Goal: Information Seeking & Learning: Learn about a topic

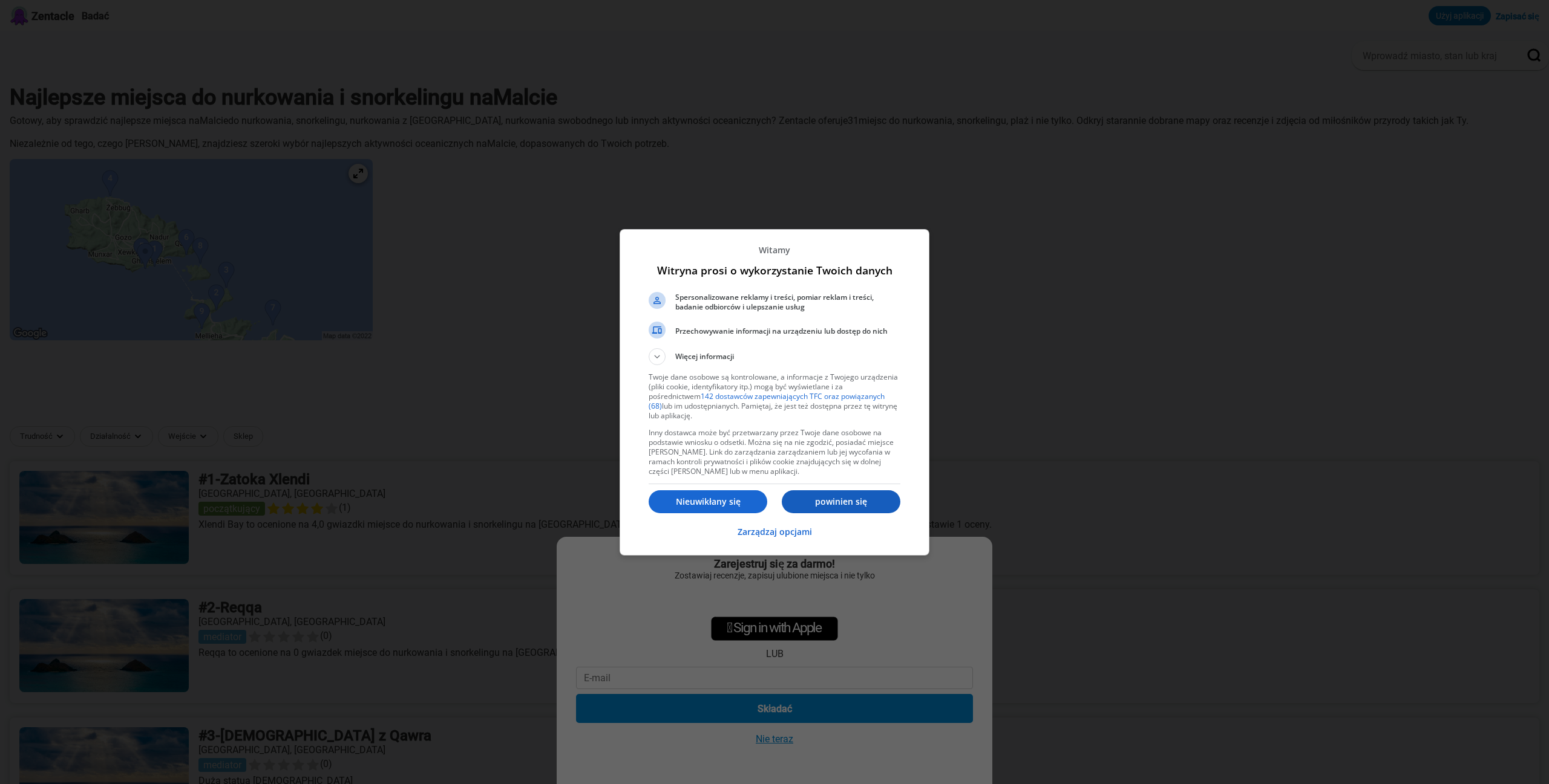
click at [810, 502] on p "powinien się" at bounding box center [841, 501] width 118 height 12
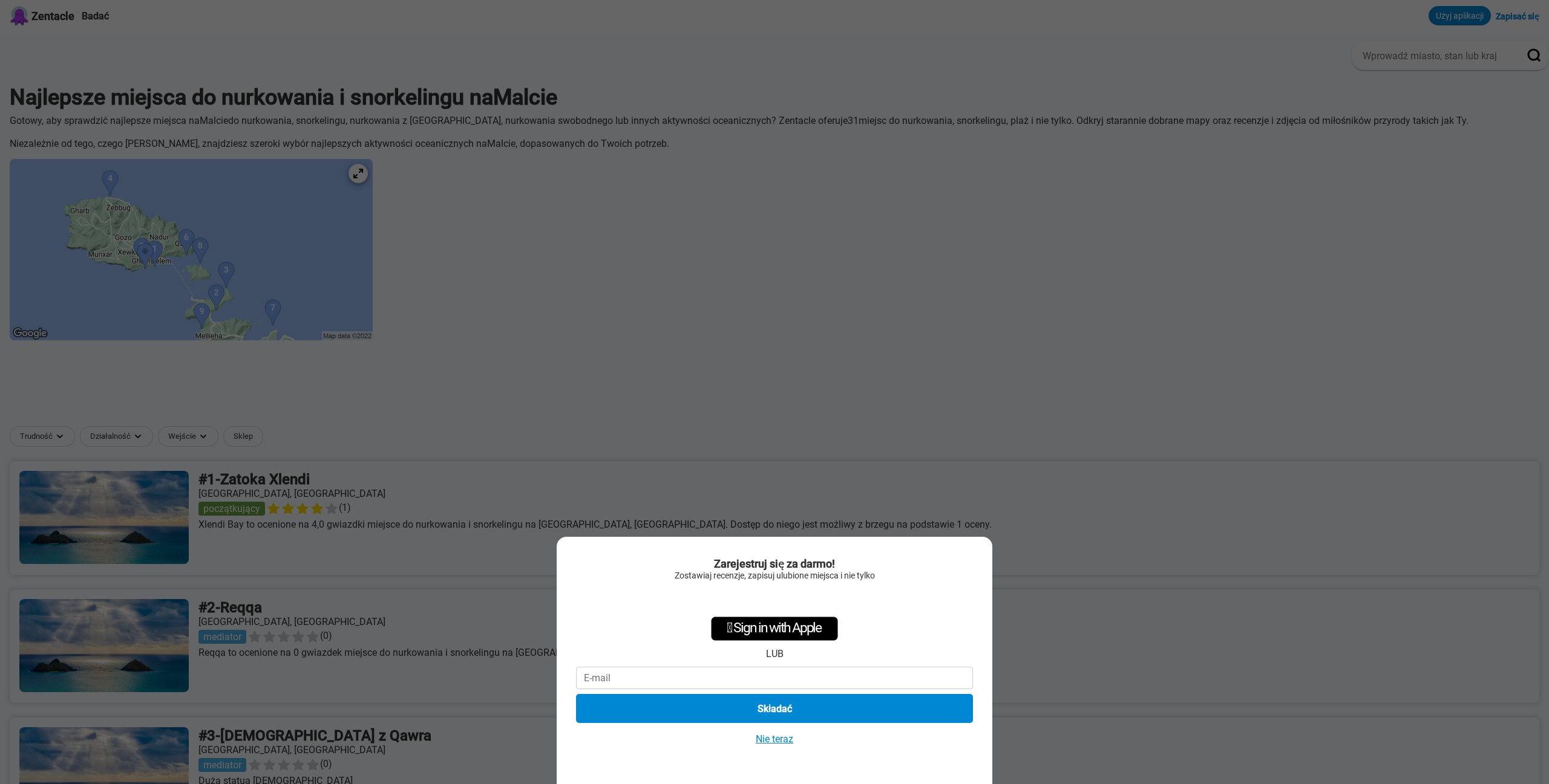
click at [785, 740] on font "Nie teraz" at bounding box center [774, 739] width 37 height 12
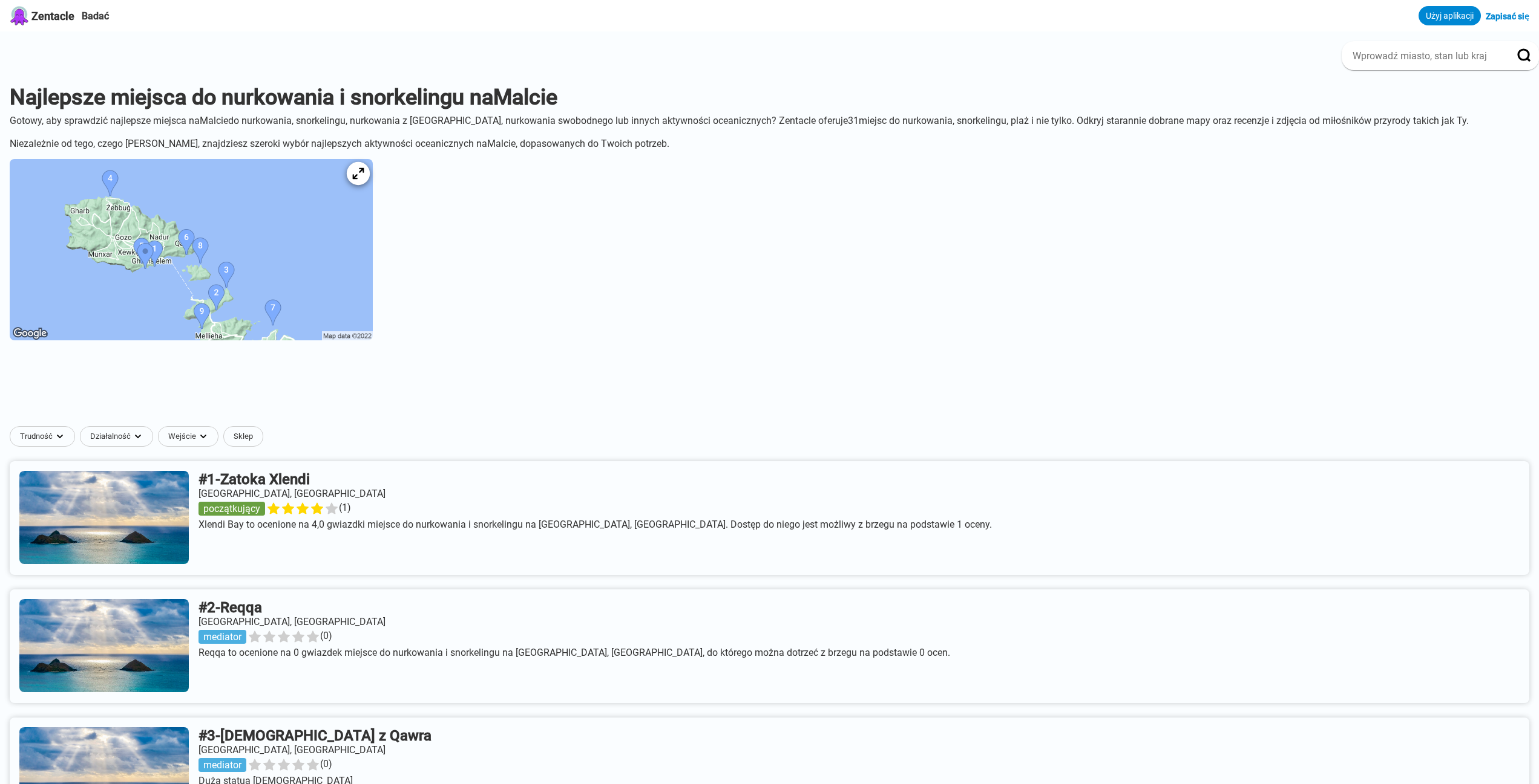
click at [364, 180] on icon at bounding box center [357, 174] width 12 height 12
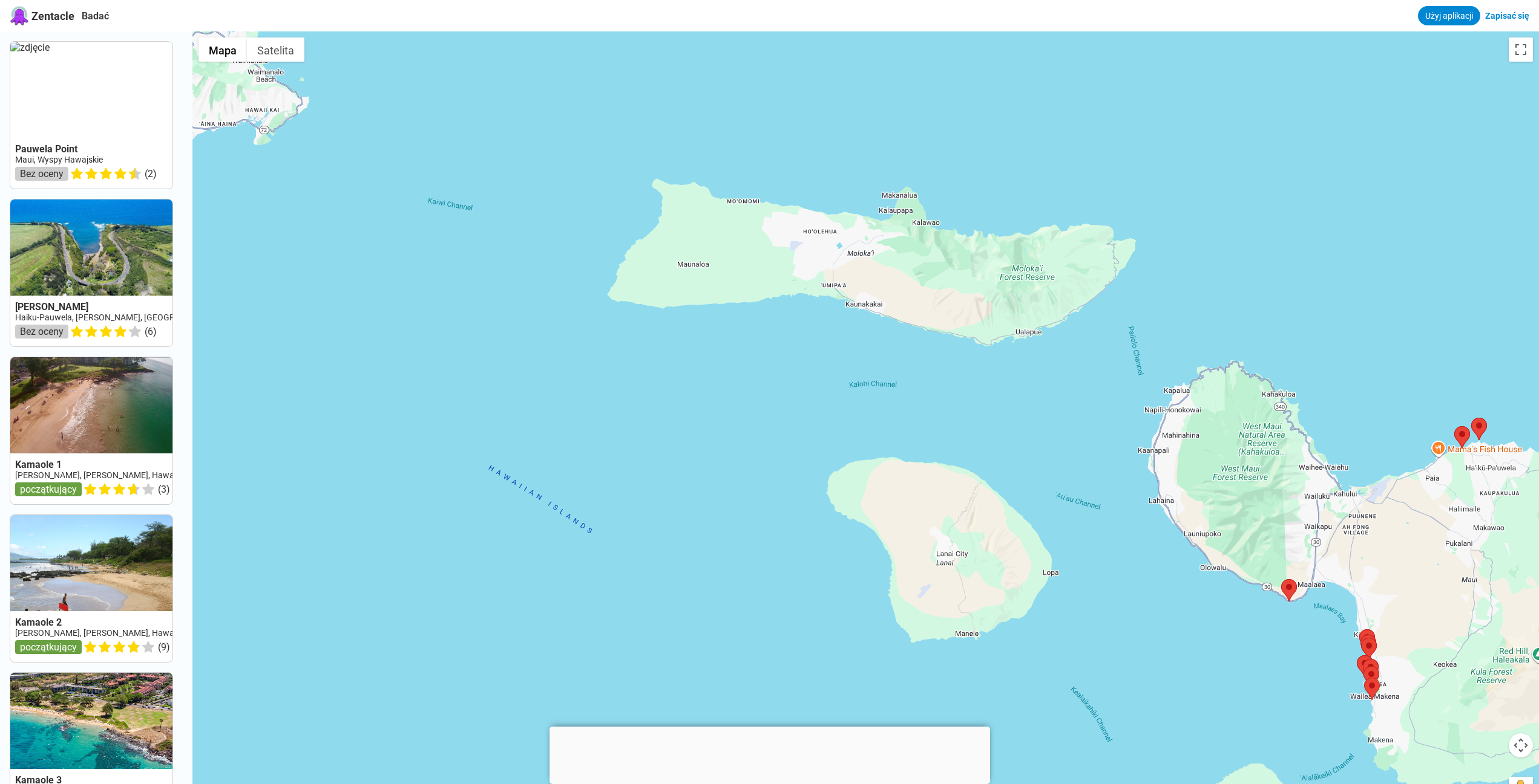
drag, startPoint x: 375, startPoint y: 230, endPoint x: 1029, endPoint y: 384, distance: 671.9
click at [1091, 377] on div at bounding box center [865, 423] width 1346 height 784
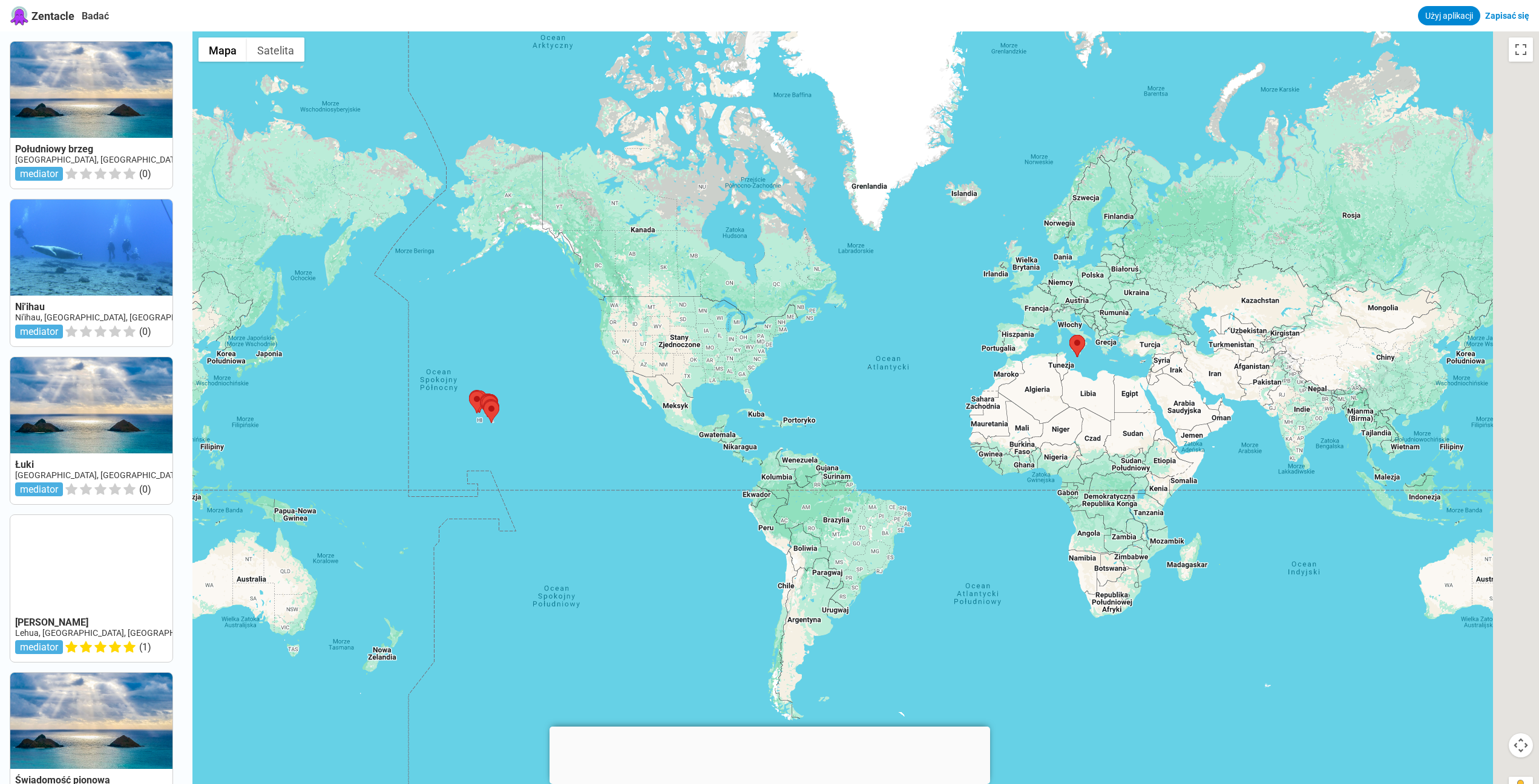
drag, startPoint x: 1253, startPoint y: 370, endPoint x: 998, endPoint y: 373, distance: 255.0
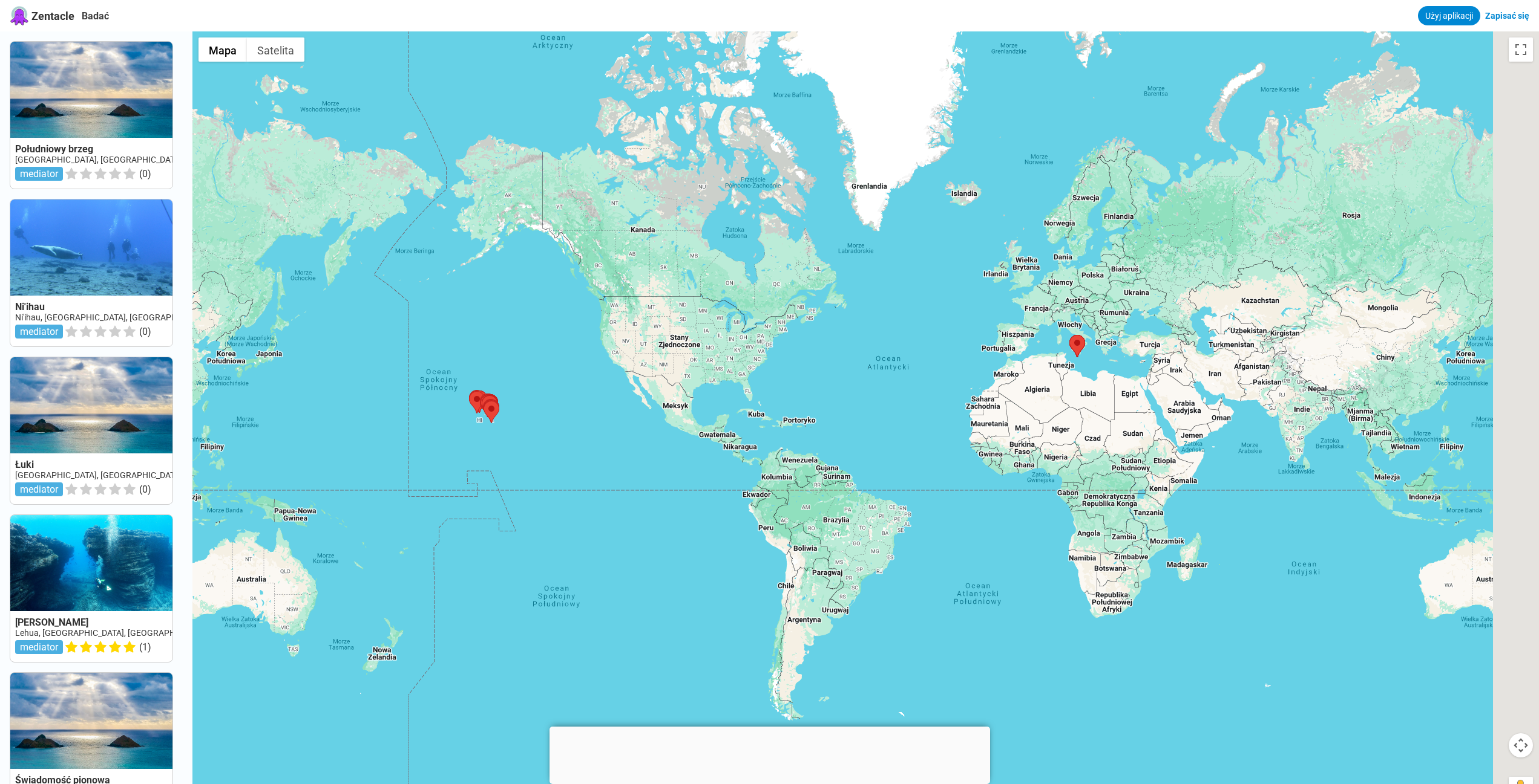
click at [845, 373] on div at bounding box center [865, 423] width 1346 height 784
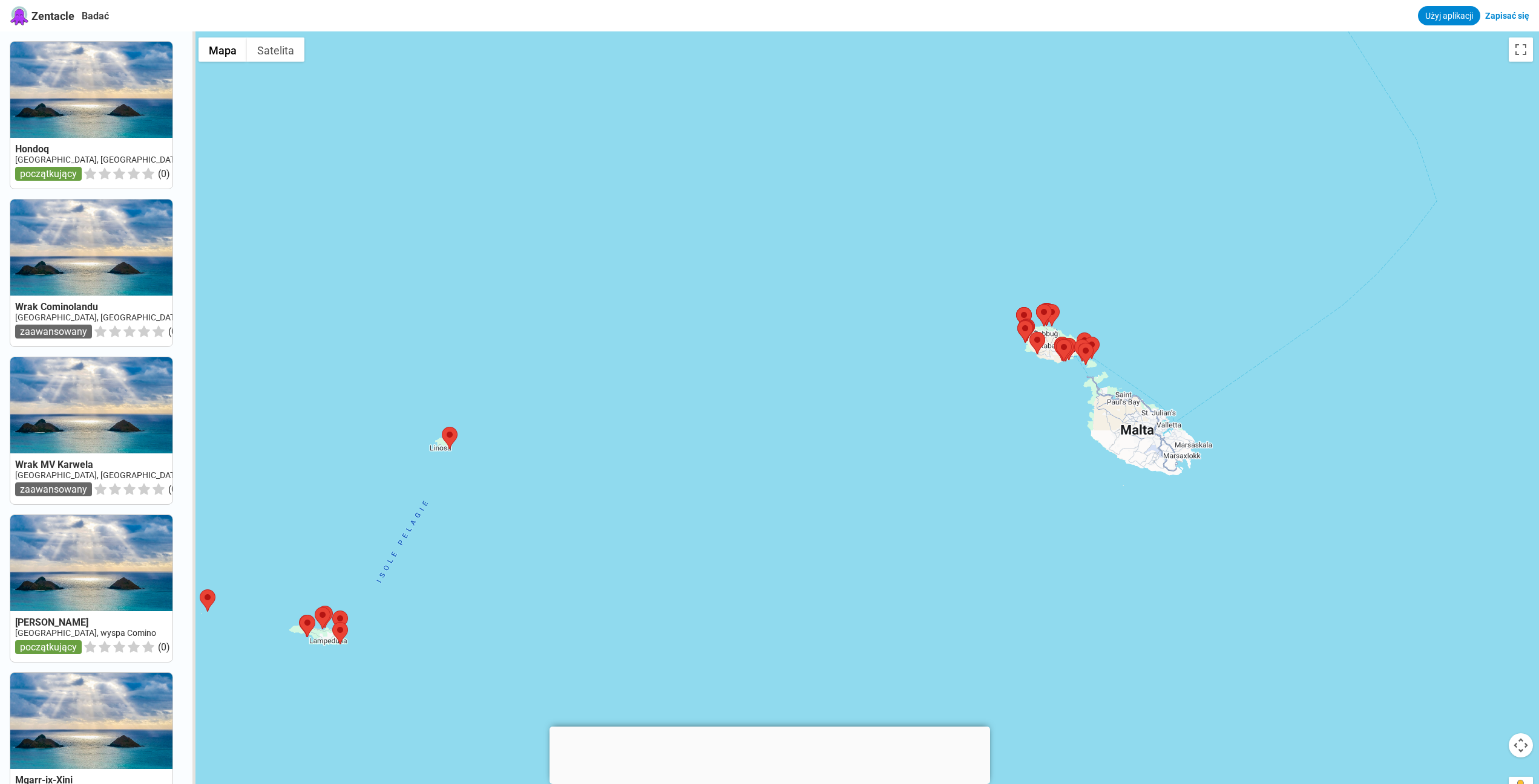
drag, startPoint x: 656, startPoint y: 484, endPoint x: 870, endPoint y: 399, distance: 230.3
click at [870, 399] on div at bounding box center [865, 423] width 1346 height 784
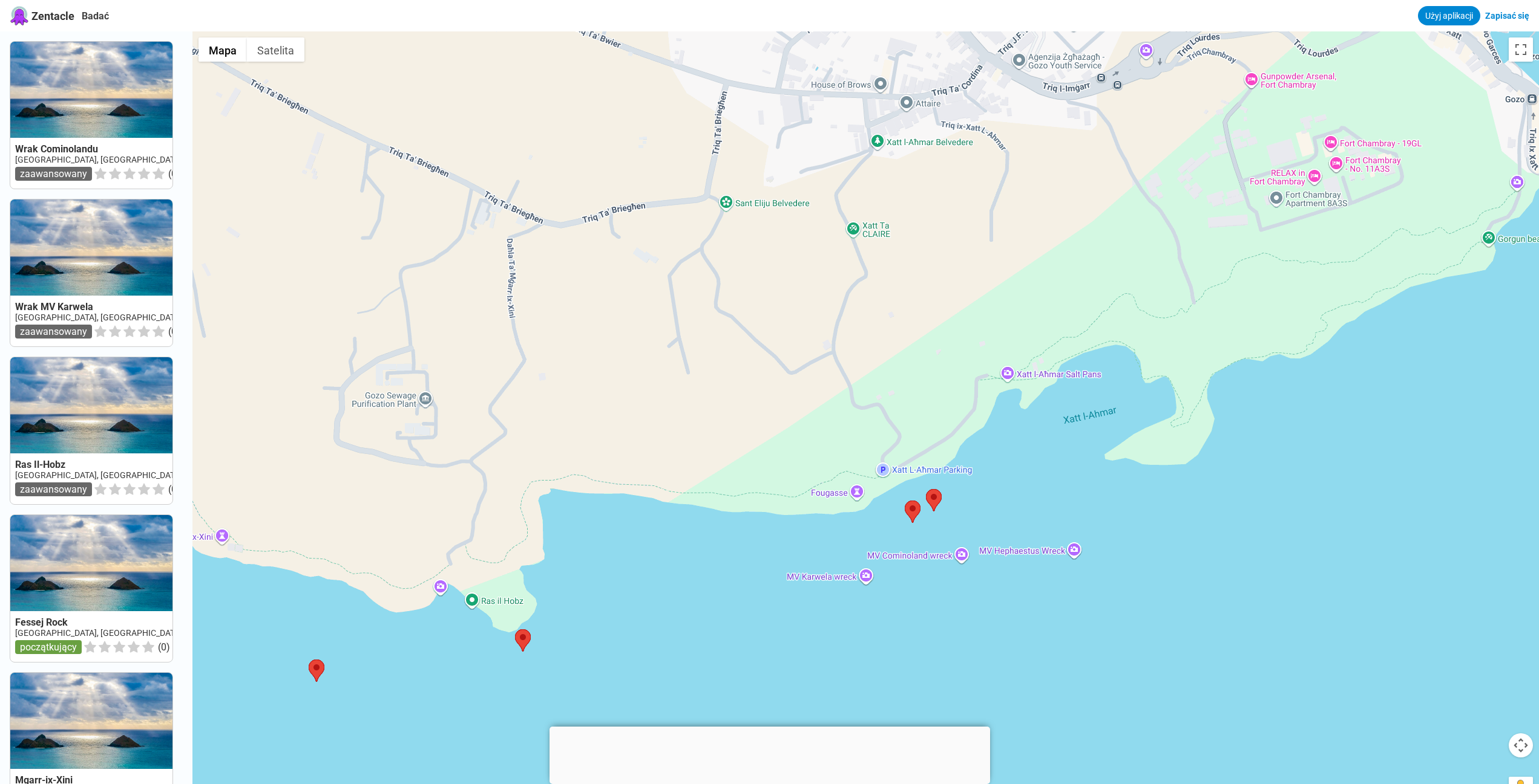
drag, startPoint x: 764, startPoint y: 570, endPoint x: 783, endPoint y: 567, distance: 19.2
click at [783, 567] on div at bounding box center [865, 423] width 1346 height 784
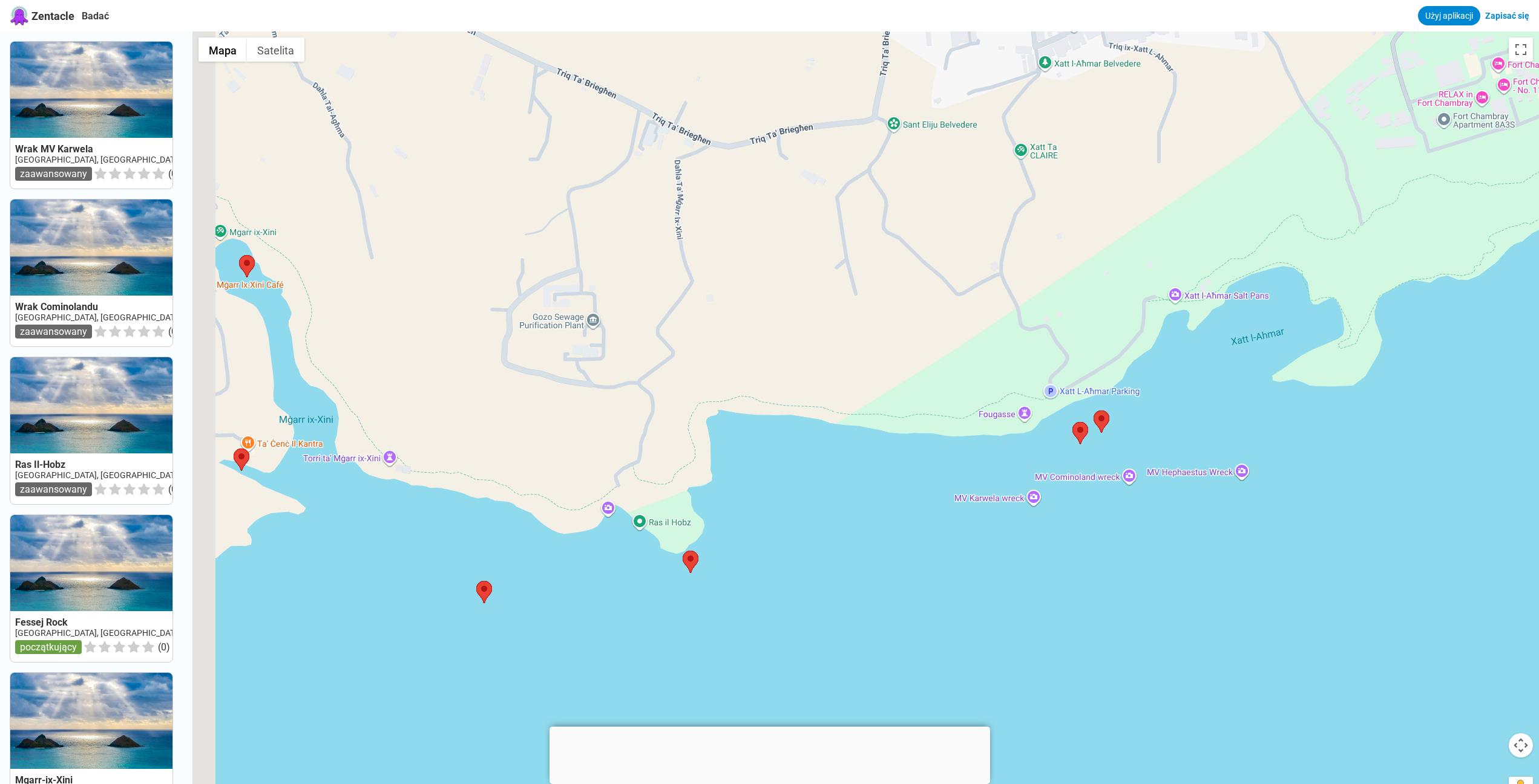
drag, startPoint x: 749, startPoint y: 591, endPoint x: 894, endPoint y: 523, distance: 160.2
click at [896, 521] on div at bounding box center [865, 423] width 1346 height 784
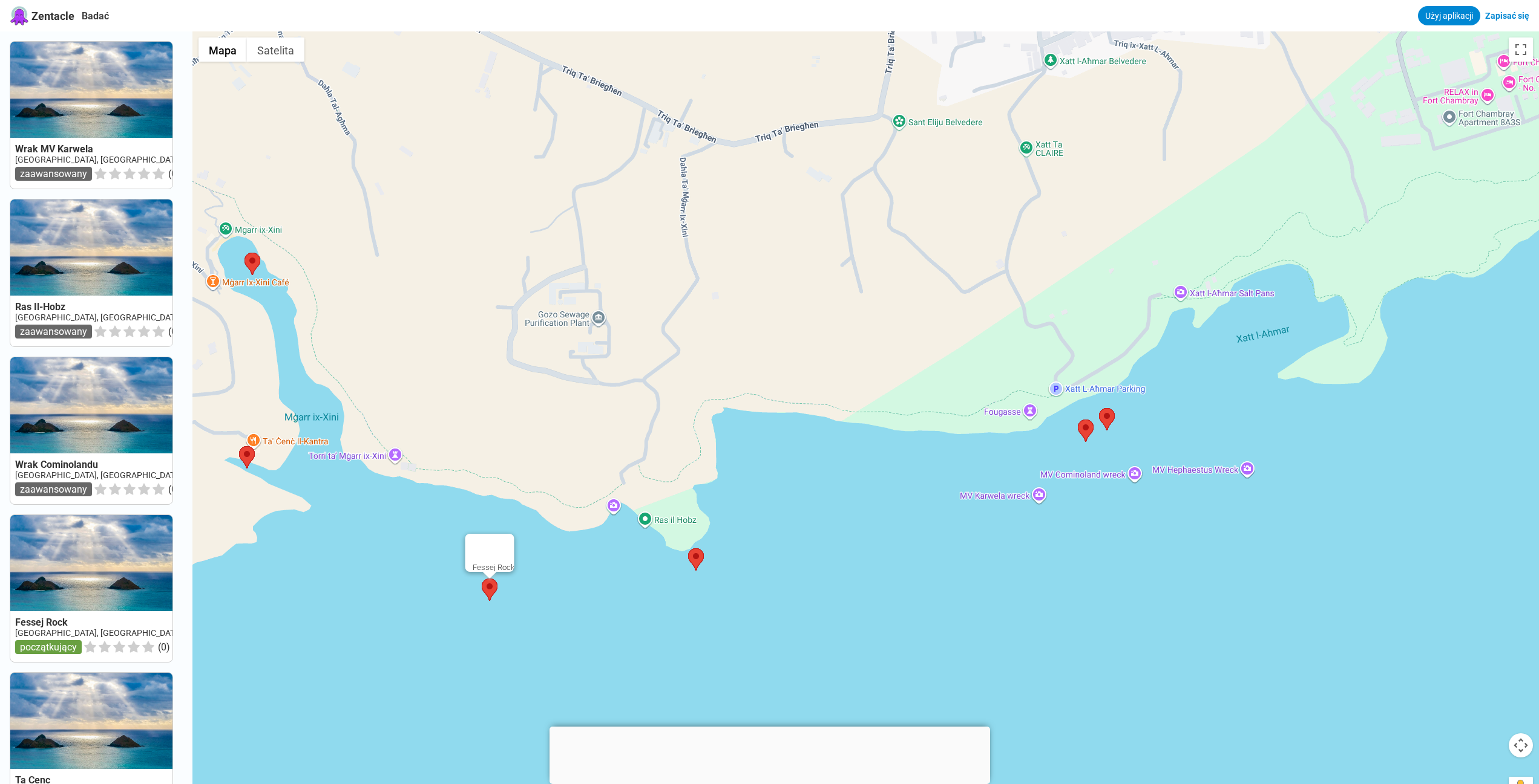
click at [482, 579] on area at bounding box center [482, 579] width 0 height 0
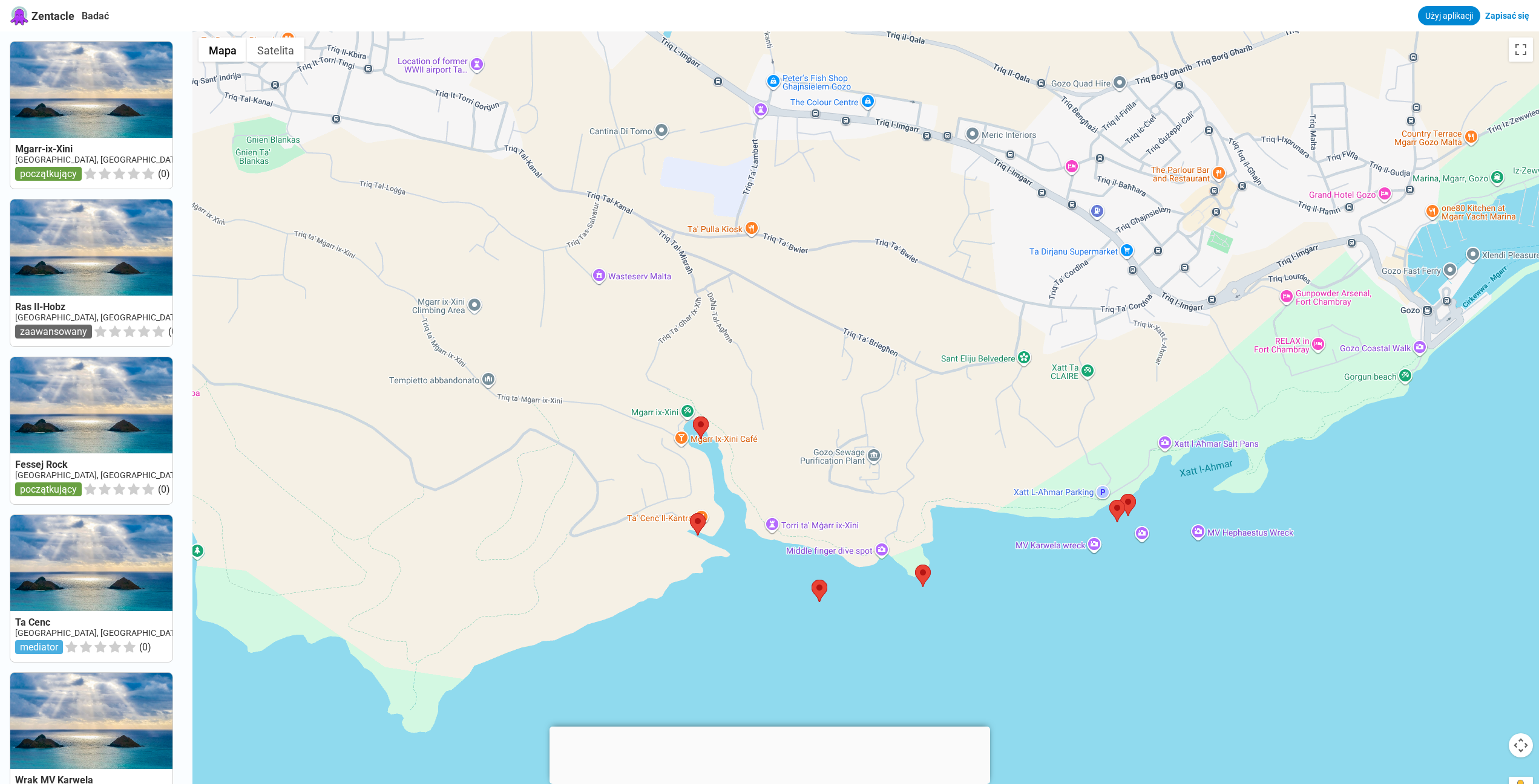
click at [1097, 540] on div at bounding box center [865, 423] width 1346 height 784
click at [1099, 548] on div "Wrak MV Karwela Wrak MV Karwela 278P+M75 Nienazwana droga Ghajnsielem [GEOGRAPH…" at bounding box center [865, 423] width 1346 height 784
click at [1098, 520] on font "Zobacz w Mapach Google" at bounding box center [1073, 523] width 89 height 9
click at [1120, 494] on area at bounding box center [1120, 494] width 0 height 0
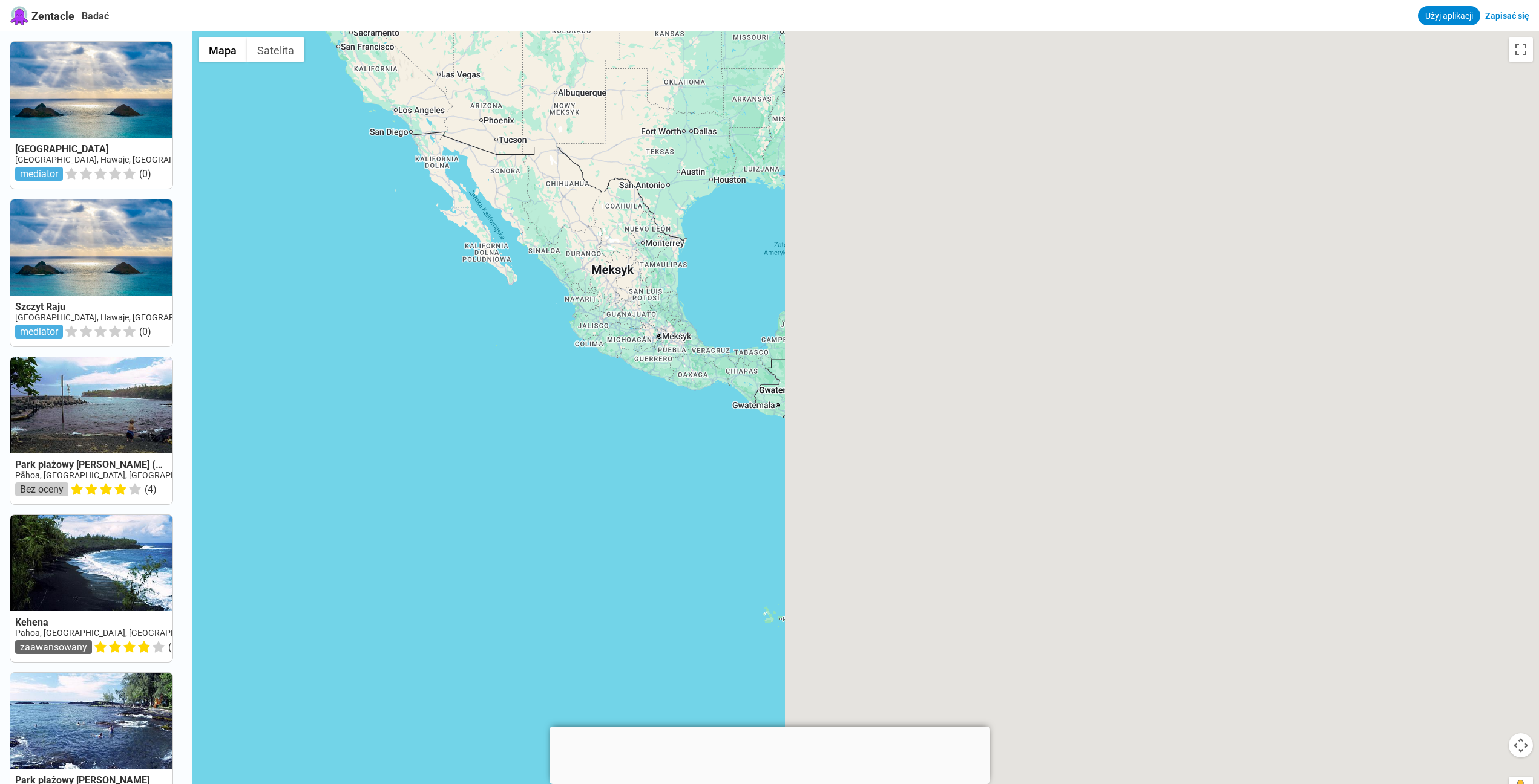
drag, startPoint x: 1277, startPoint y: 326, endPoint x: 450, endPoint y: 330, distance: 827.0
click at [450, 330] on div at bounding box center [865, 423] width 1346 height 784
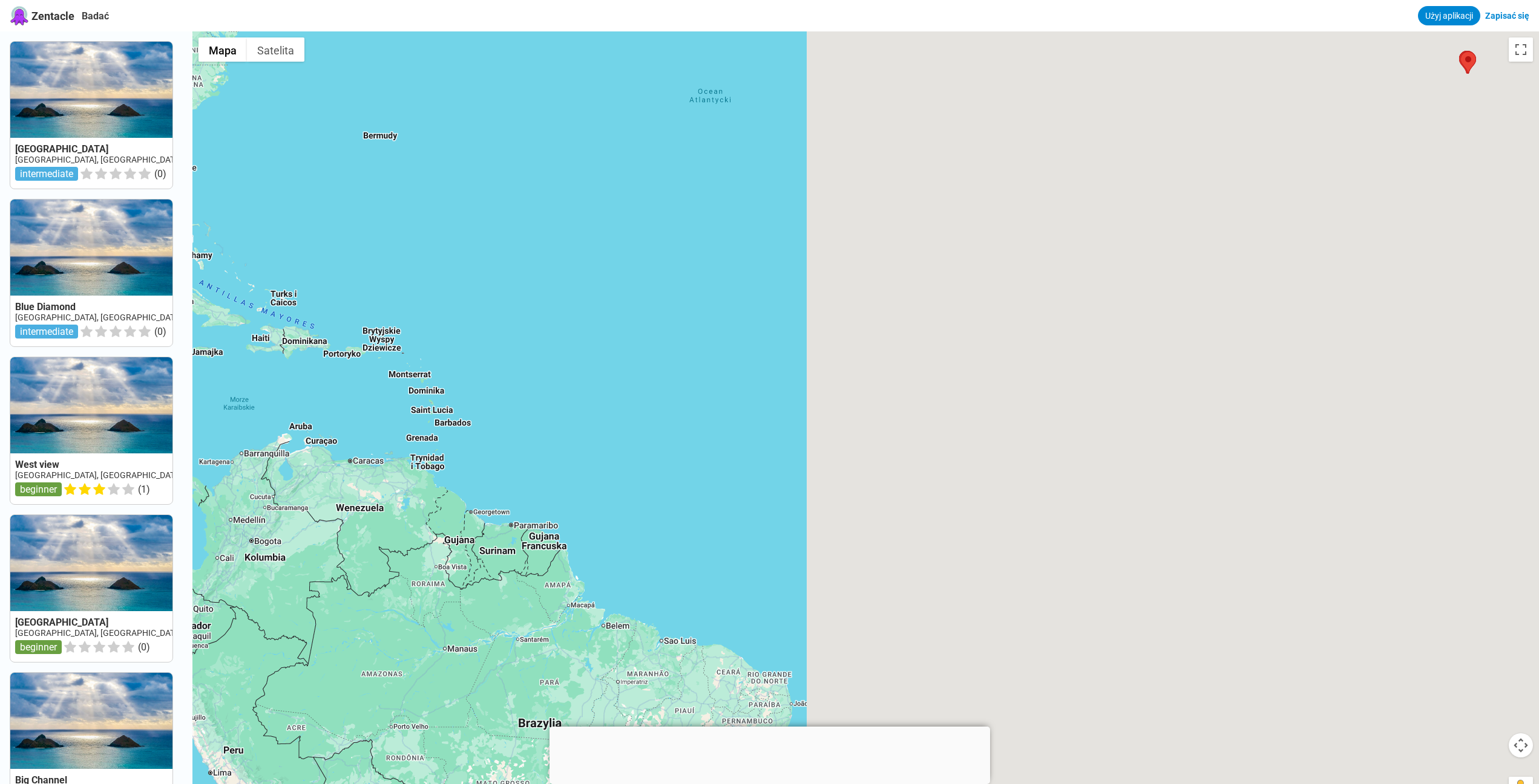
drag, startPoint x: 1164, startPoint y: 353, endPoint x: 415, endPoint y: 349, distance: 749.0
click at [415, 349] on div at bounding box center [865, 423] width 1346 height 784
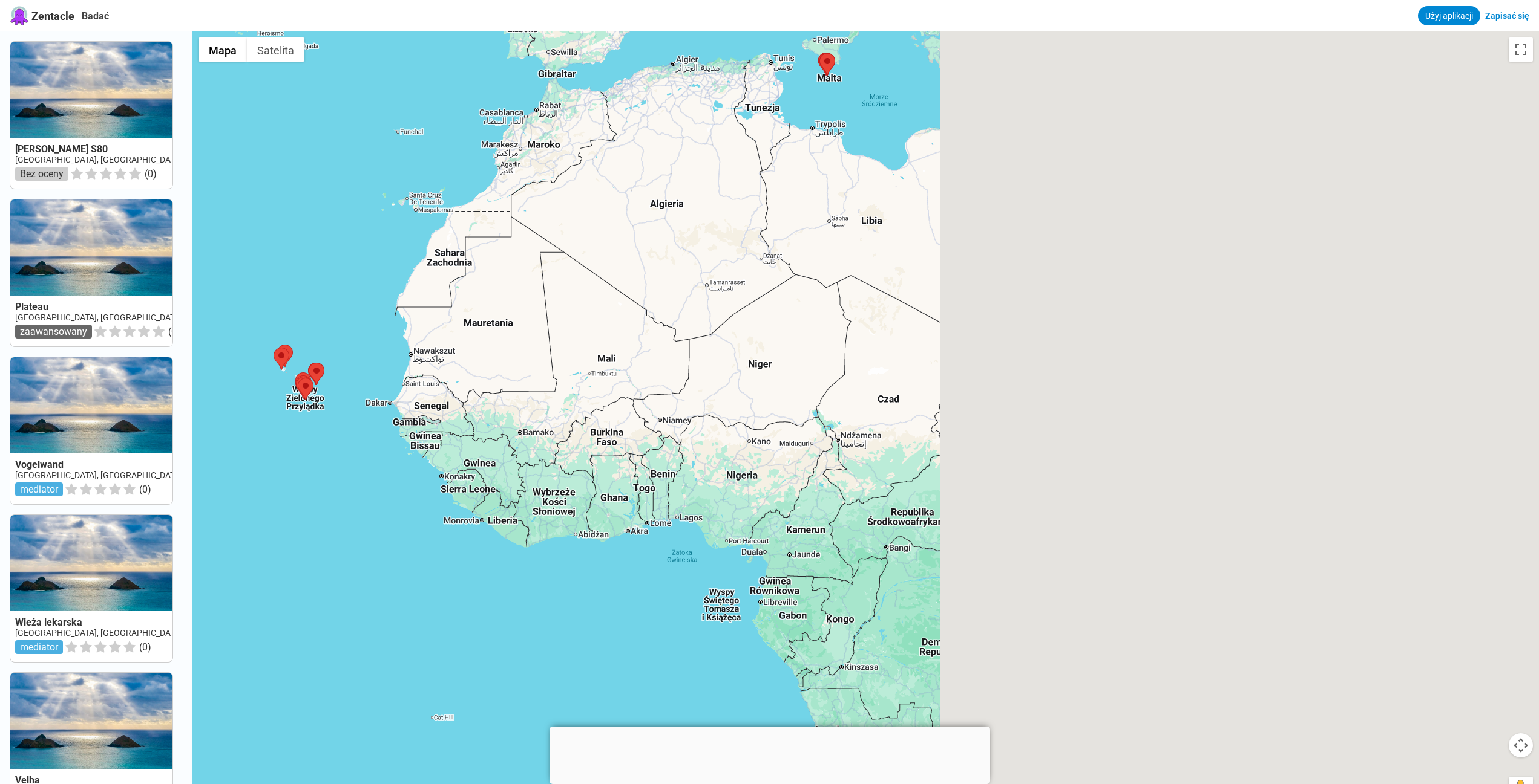
drag, startPoint x: 1230, startPoint y: 355, endPoint x: 591, endPoint y: 361, distance: 639.0
click at [591, 361] on div at bounding box center [865, 423] width 1346 height 784
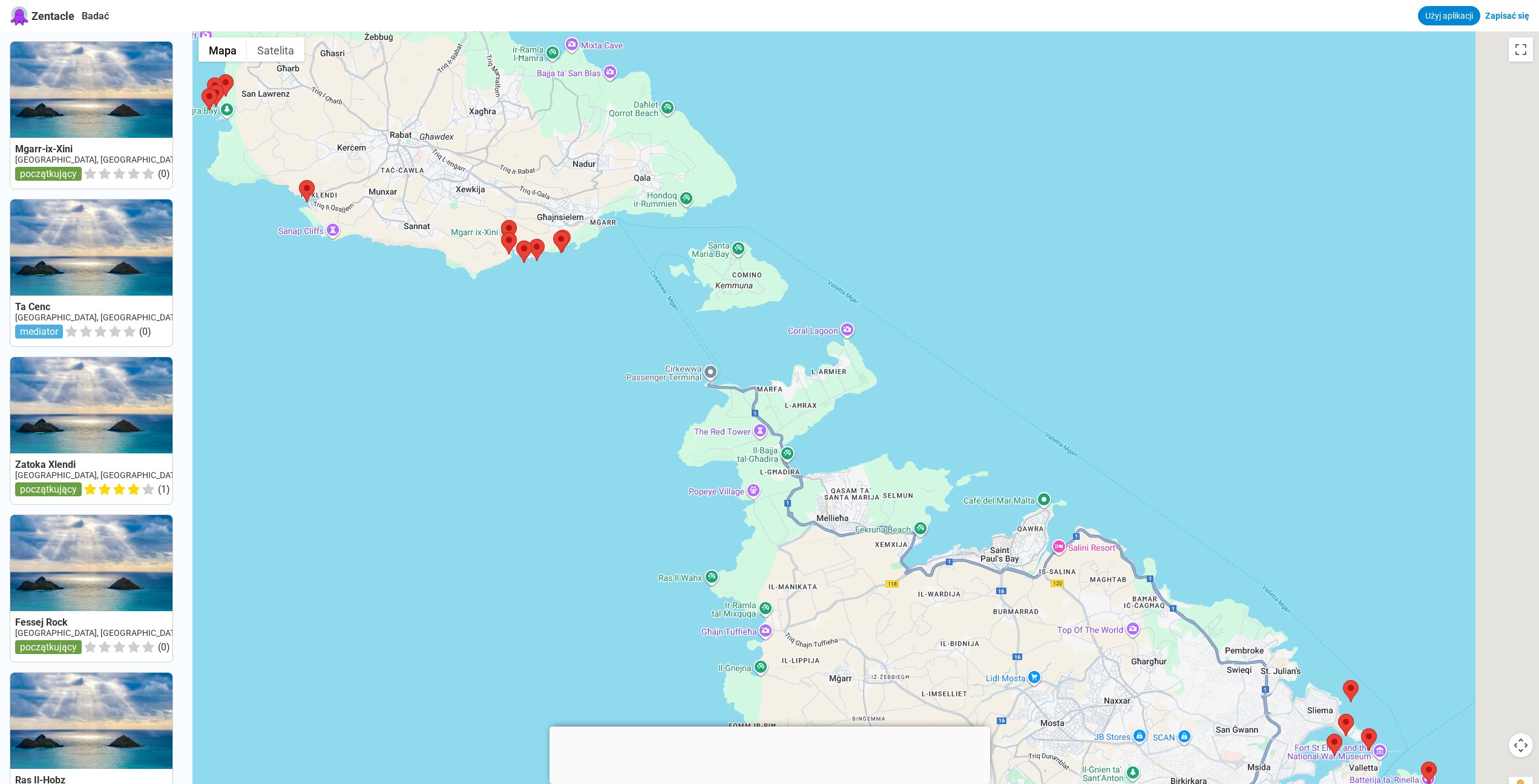
drag, startPoint x: 1221, startPoint y: 554, endPoint x: 770, endPoint y: 380, distance: 483.4
click at [766, 382] on div at bounding box center [865, 423] width 1346 height 784
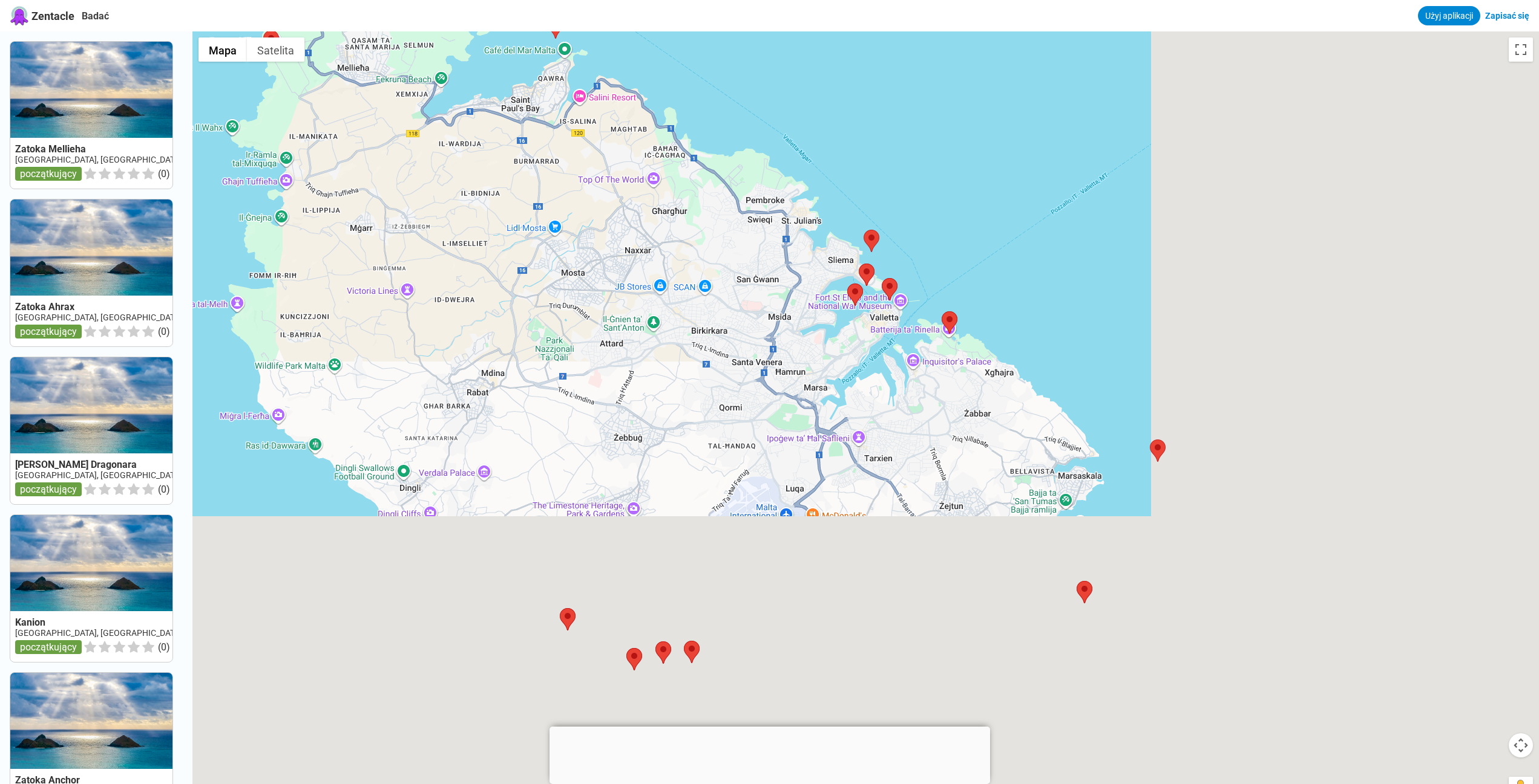
drag, startPoint x: 1409, startPoint y: 580, endPoint x: 933, endPoint y: 124, distance: 659.2
click at [933, 124] on div at bounding box center [865, 423] width 1346 height 784
